Goal: Download file/media

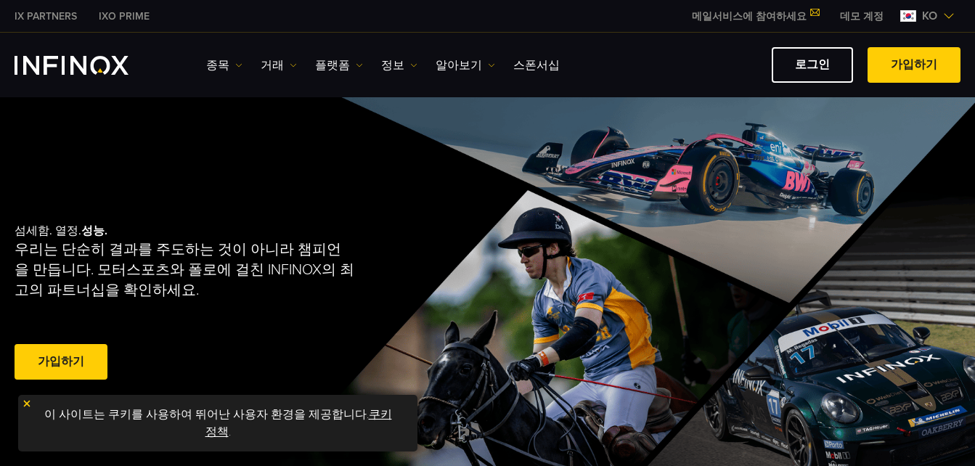
click at [652, 54] on div "로그인 가입하기" at bounding box center [766, 65] width 390 height 36
click at [333, 66] on link "플랫폼" at bounding box center [339, 65] width 48 height 17
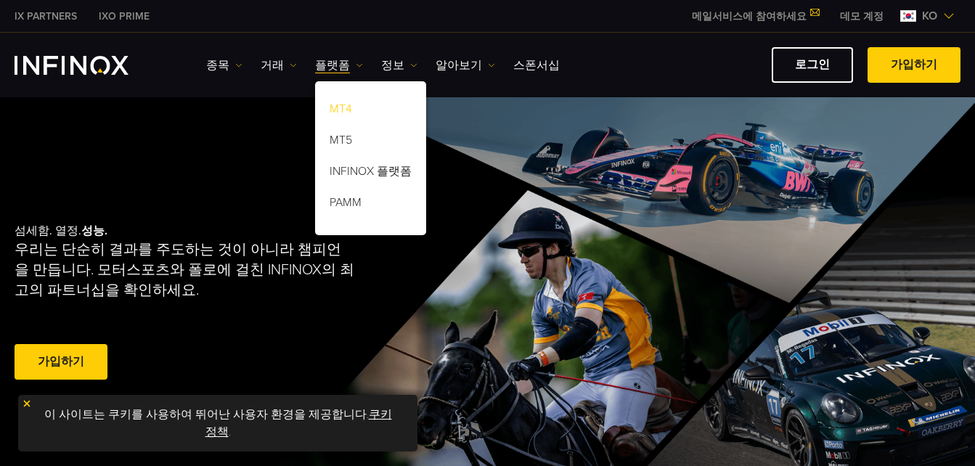
click at [346, 107] on link "MT4" at bounding box center [370, 111] width 111 height 31
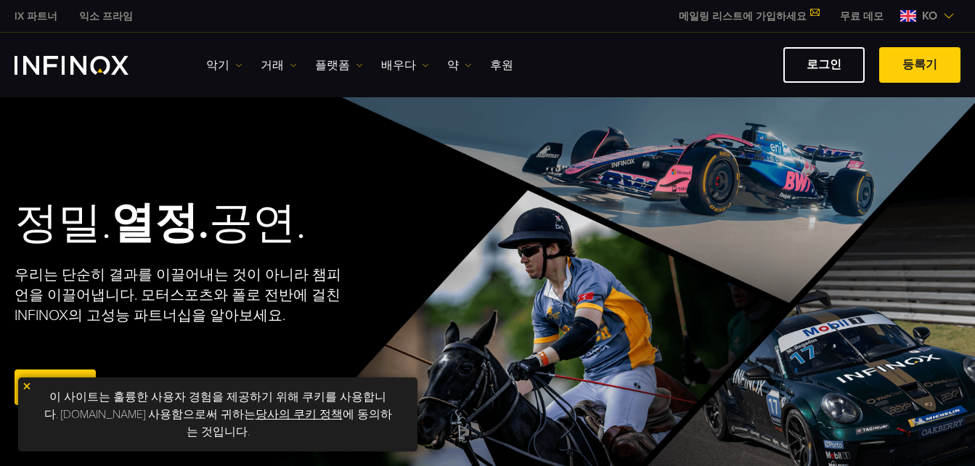
click at [835, 87] on div "악기 Instruments Product Information 거래 Accounts DEMO" at bounding box center [487, 65] width 975 height 65
click at [837, 71] on link "로그인" at bounding box center [824, 65] width 81 height 36
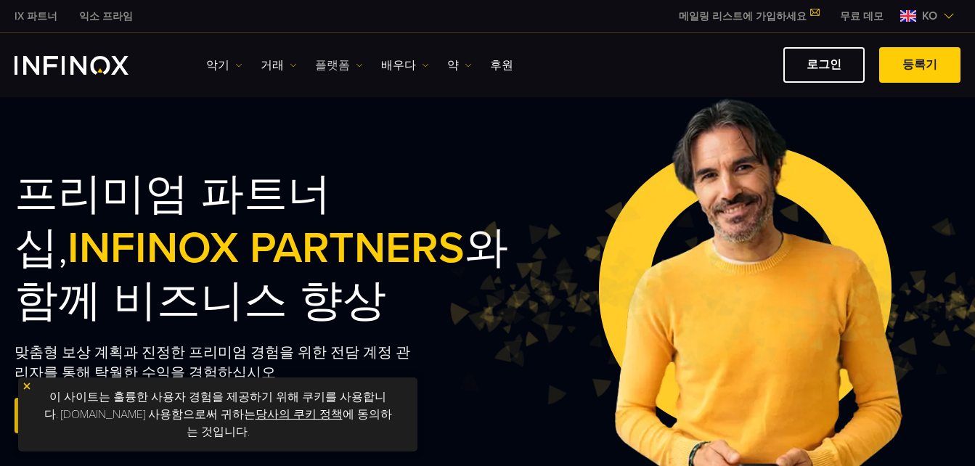
click at [338, 58] on font "플랫폼" at bounding box center [332, 65] width 35 height 17
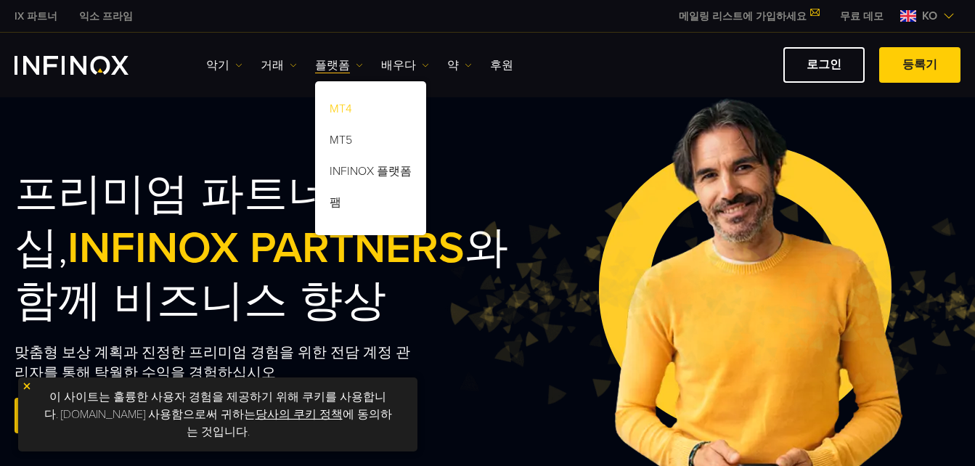
click at [343, 107] on link "MT4" at bounding box center [370, 111] width 111 height 31
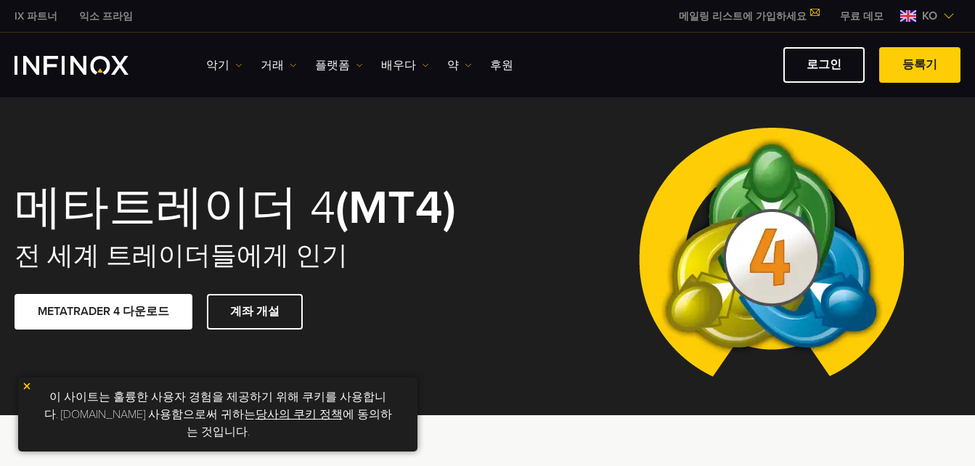
click at [131, 317] on link "METATRADER 4 다운로드" at bounding box center [104, 312] width 178 height 36
click at [802, 59] on link "로그인" at bounding box center [824, 65] width 81 height 36
